Goal: Task Accomplishment & Management: Use online tool/utility

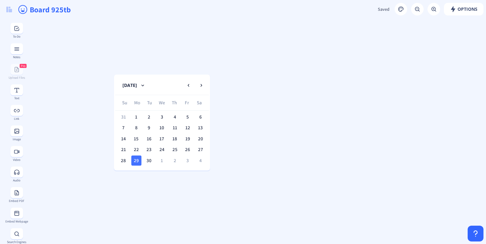
click at [394, 13] on div "Board 925tb" at bounding box center [243, 9] width 486 height 19
click at [401, 10] on rect at bounding box center [401, 9] width 6 height 6
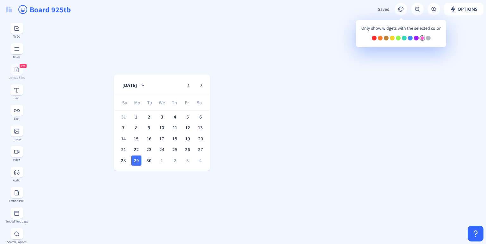
click at [421, 39] on div at bounding box center [422, 38] width 5 height 5
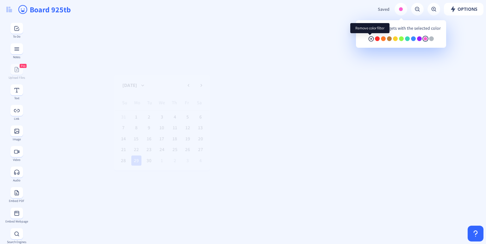
click at [369, 39] on rect at bounding box center [371, 39] width 6 height 6
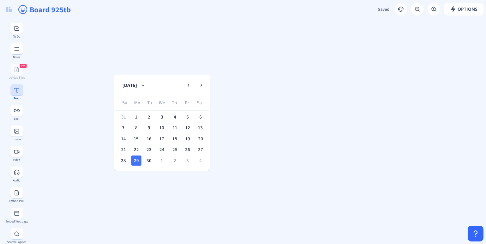
click at [18, 98] on div "Text" at bounding box center [16, 98] width 23 height 3
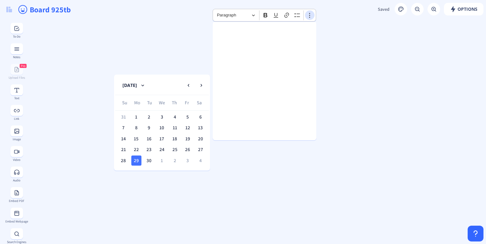
click at [310, 16] on icon "Editor toolbar" at bounding box center [310, 15] width 6 height 6
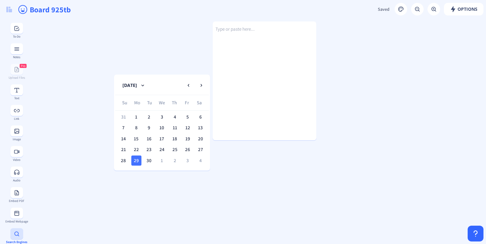
click at [14, 238] on rect at bounding box center [17, 234] width 6 height 6
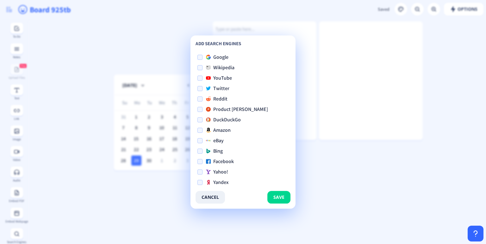
click at [138, 181] on app-new "Options Saved Saving... Board 925tb [DATE] Su Mo Tu We Th Fr Sa 31 1 2 3 4 5 6 …" at bounding box center [243, 122] width 486 height 244
click at [205, 195] on button "cancel" at bounding box center [210, 197] width 29 height 13
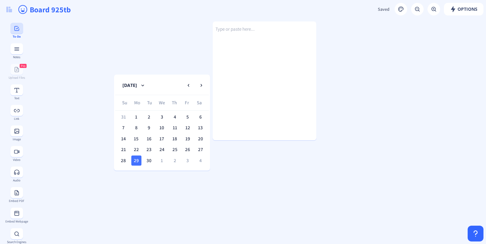
click at [16, 31] on rect at bounding box center [17, 28] width 6 height 6
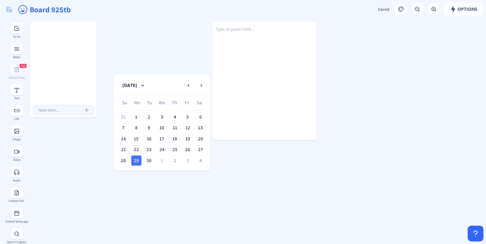
click at [17, 49] on rect at bounding box center [17, 49] width 6 height 6
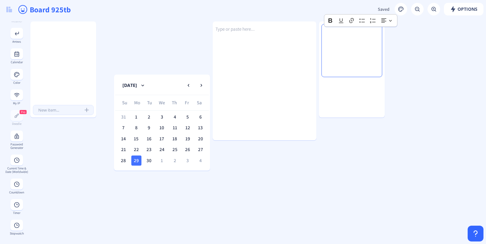
scroll to position [294, 0]
click at [14, 155] on rect at bounding box center [17, 157] width 6 height 6
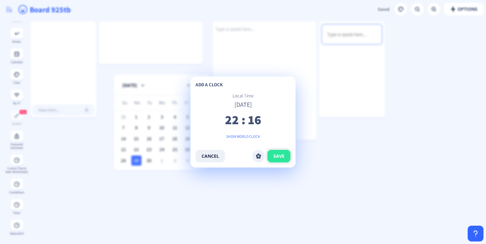
click at [280, 159] on span "save" at bounding box center [279, 156] width 11 height 5
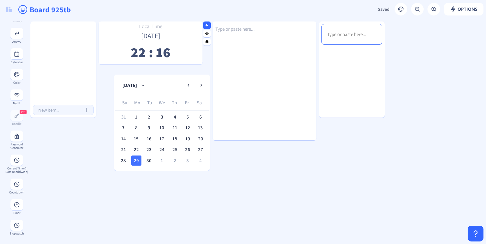
click at [191, 52] on p "22 : 16" at bounding box center [151, 54] width 104 height 10
click at [171, 53] on p "22 : 17" at bounding box center [151, 54] width 104 height 10
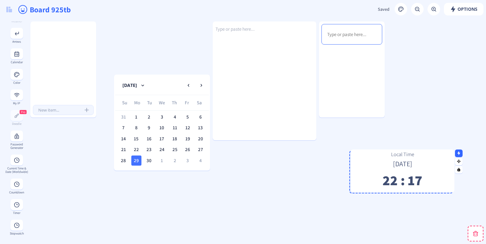
drag, startPoint x: 208, startPoint y: 29, endPoint x: 460, endPoint y: 158, distance: 282.9
click at [460, 158] on nb-icon at bounding box center [459, 161] width 6 height 6
click at [409, 178] on p "22 : 17" at bounding box center [402, 183] width 104 height 10
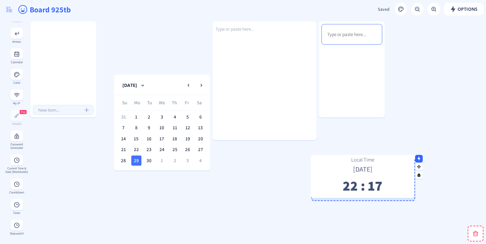
drag, startPoint x: 388, startPoint y: 166, endPoint x: 350, endPoint y: 170, distance: 38.9
click at [350, 170] on p "[DATE]" at bounding box center [363, 167] width 104 height 3
